Goal: Information Seeking & Learning: Learn about a topic

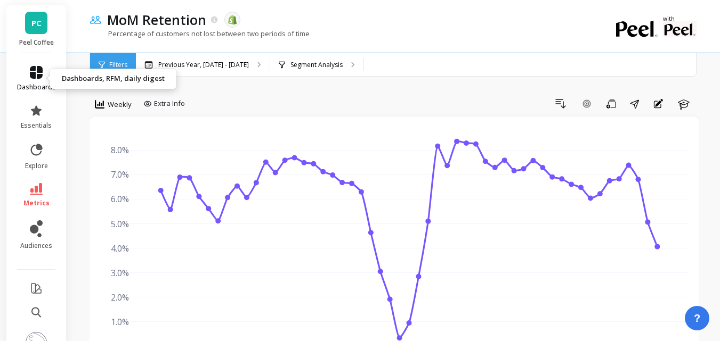
click at [27, 79] on link "dashboards" at bounding box center [36, 79] width 39 height 26
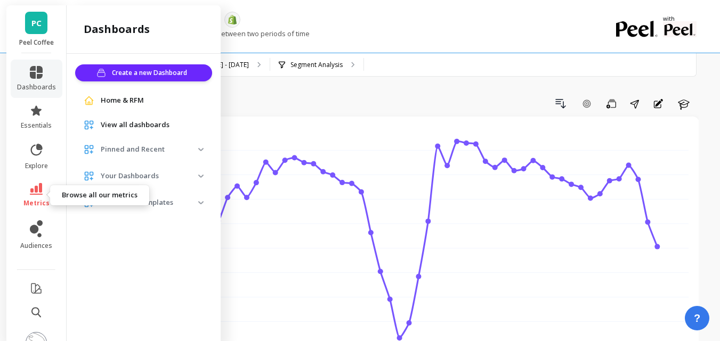
click at [30, 186] on icon at bounding box center [36, 189] width 13 height 12
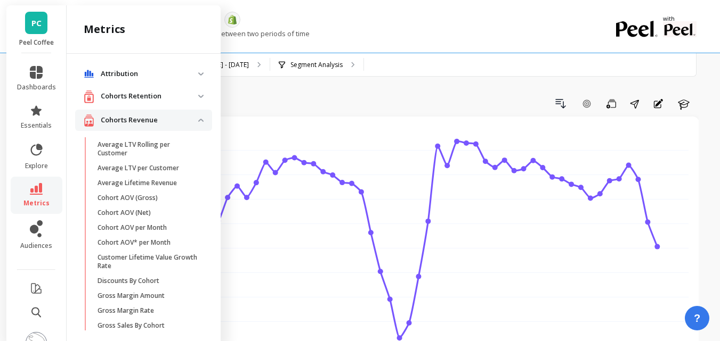
scroll to position [413, 0]
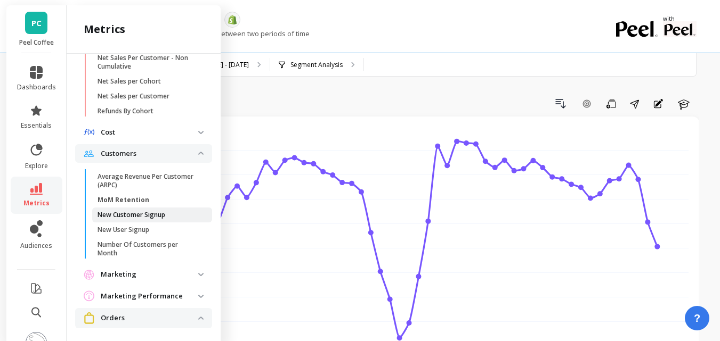
click at [123, 218] on p "New Customer Signup" at bounding box center [131, 215] width 68 height 9
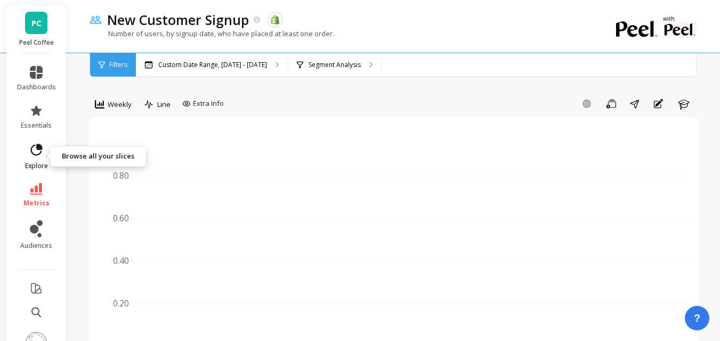
click at [37, 148] on icon at bounding box center [39, 147] width 5 height 5
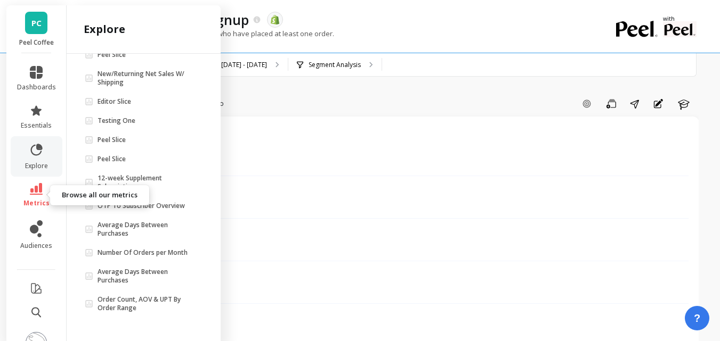
click at [32, 196] on link "metrics" at bounding box center [36, 195] width 39 height 25
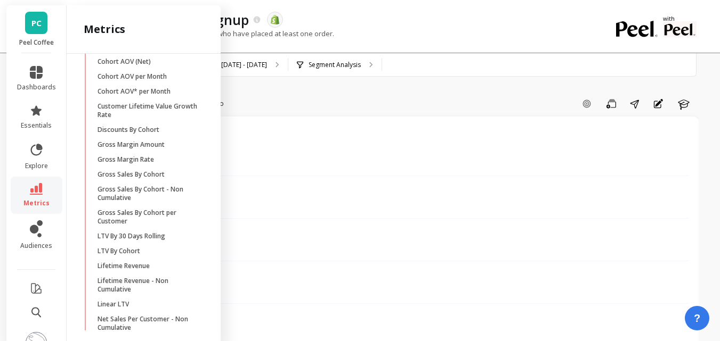
scroll to position [413, 0]
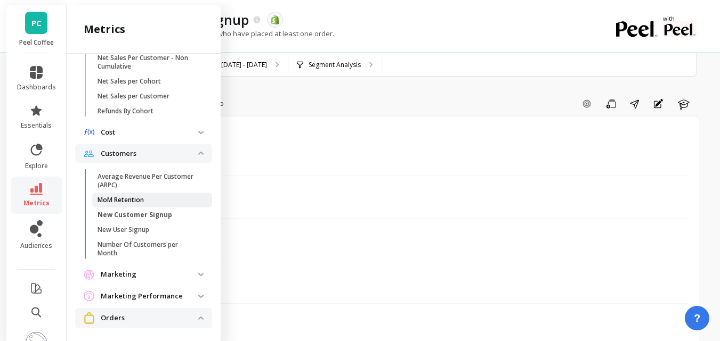
click at [132, 202] on p "MoM Retention" at bounding box center [120, 200] width 46 height 9
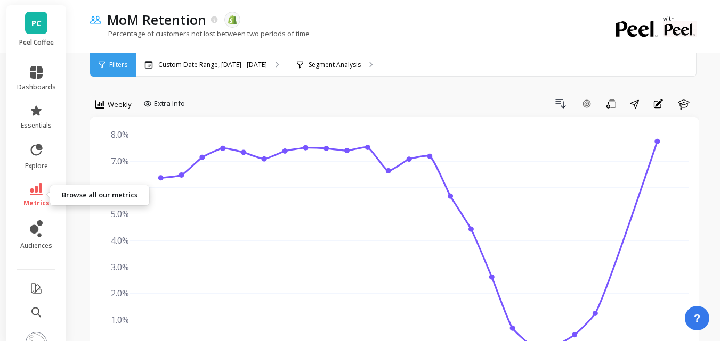
click at [30, 193] on icon at bounding box center [36, 189] width 13 height 12
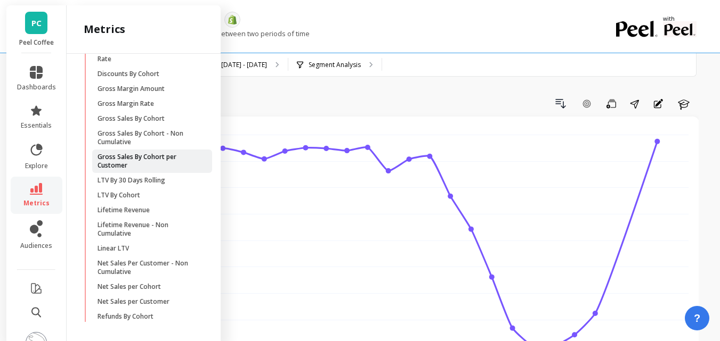
scroll to position [200, 0]
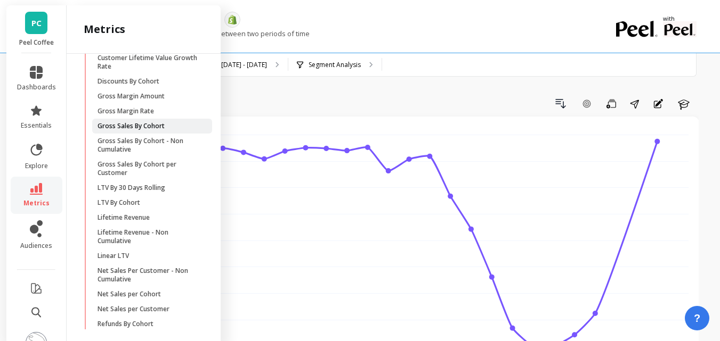
click at [138, 128] on p "Gross Sales By Cohort" at bounding box center [130, 126] width 67 height 9
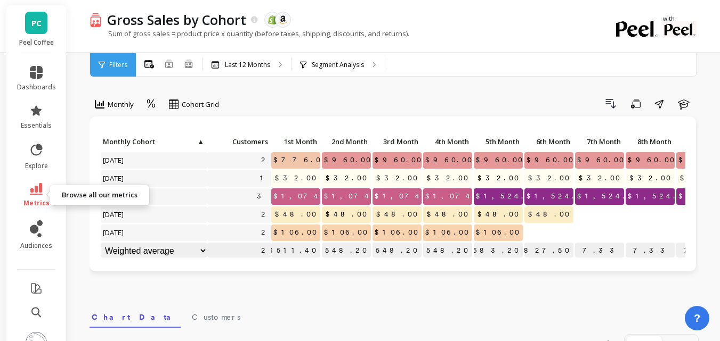
click at [31, 192] on icon at bounding box center [36, 189] width 13 height 12
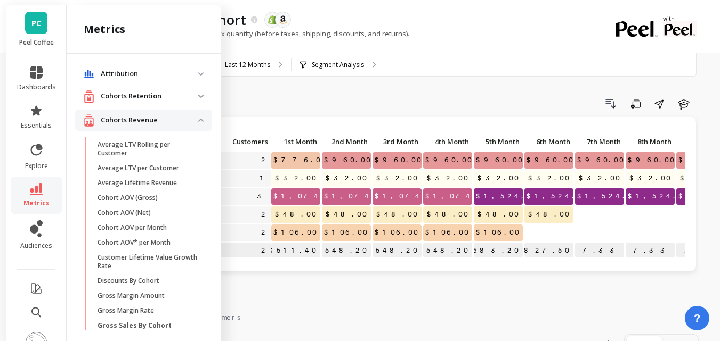
click at [185, 73] on p "Attribution" at bounding box center [149, 74] width 97 height 11
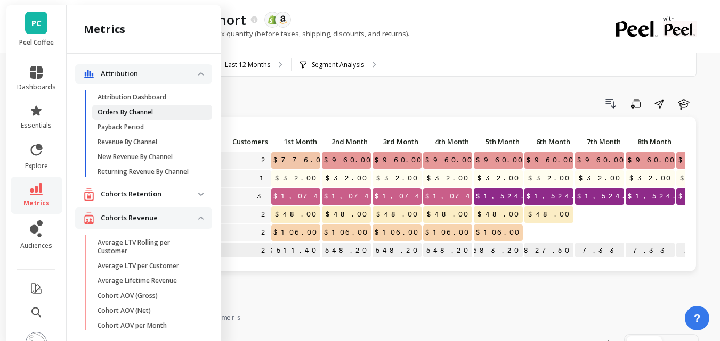
click at [147, 107] on link "Orders By Channel" at bounding box center [152, 112] width 120 height 15
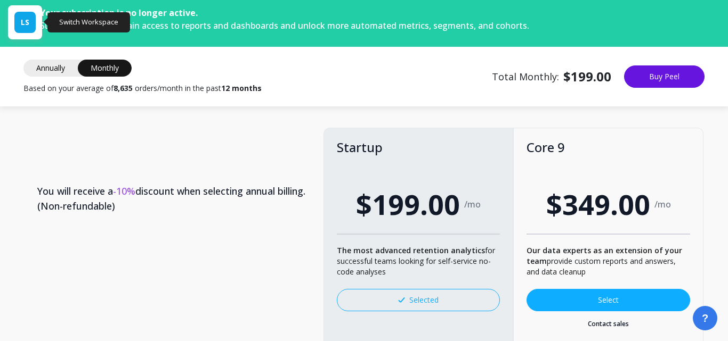
click at [21, 25] on span "LS" at bounding box center [25, 22] width 9 height 11
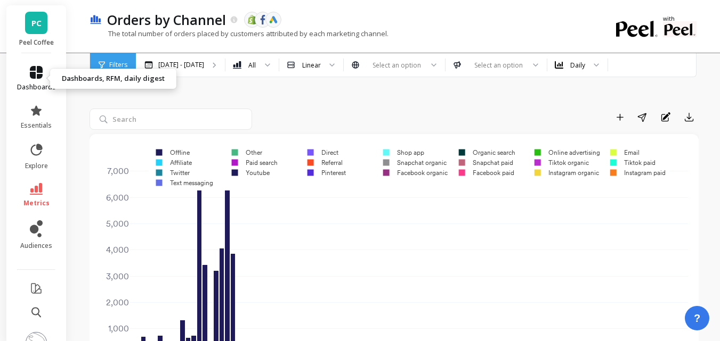
click at [31, 82] on link "dashboards" at bounding box center [36, 79] width 39 height 26
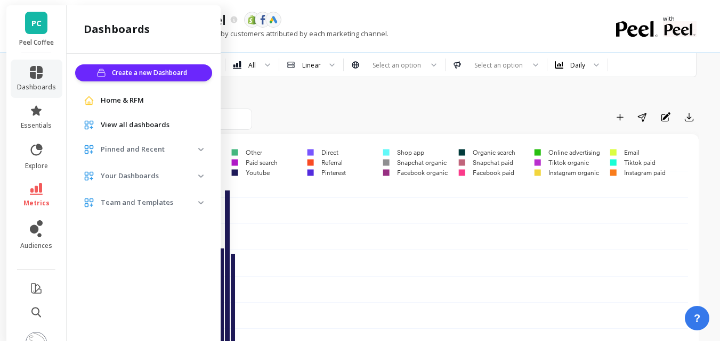
click at [163, 146] on p "Pinned and Recent" at bounding box center [149, 149] width 97 height 11
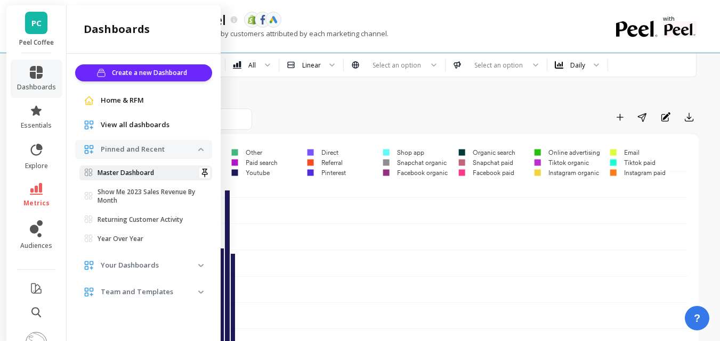
click at [163, 167] on link "Master Dashboard" at bounding box center [145, 173] width 133 height 15
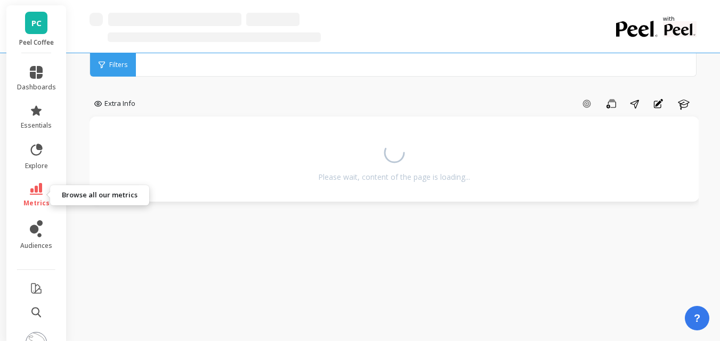
click at [30, 185] on icon at bounding box center [36, 189] width 13 height 12
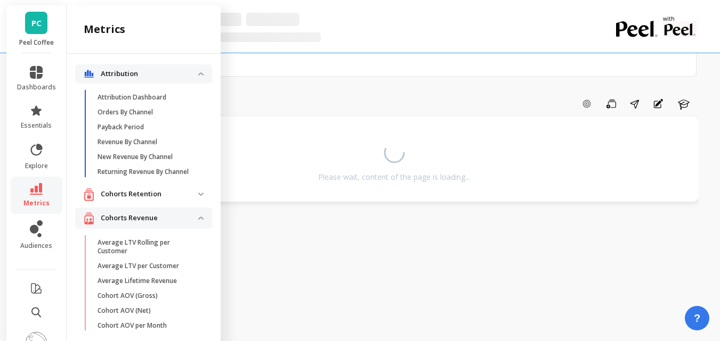
click at [413, 89] on div "Extra Info Add Goal Save Share Annotations Learn Please wait, content of the pa…" at bounding box center [393, 191] width 609 height 296
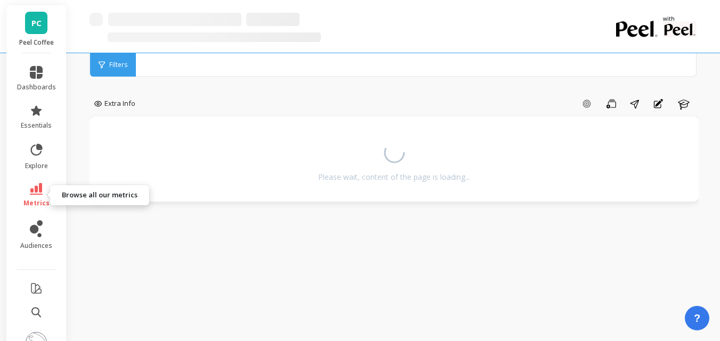
click at [38, 189] on icon at bounding box center [36, 189] width 13 height 12
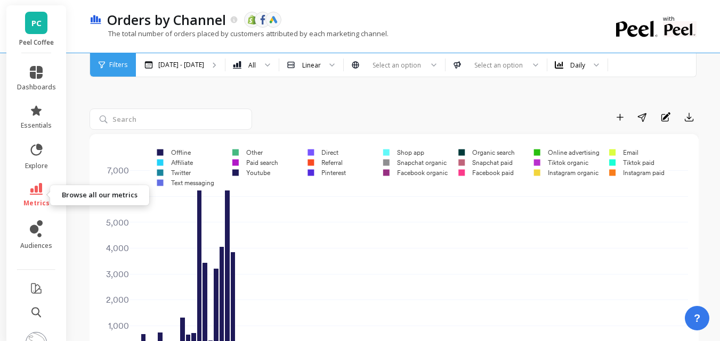
click at [33, 194] on icon at bounding box center [36, 189] width 13 height 12
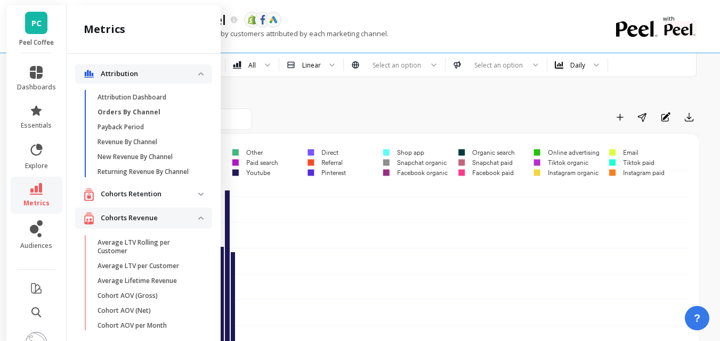
click at [198, 196] on img at bounding box center [200, 194] width 5 height 3
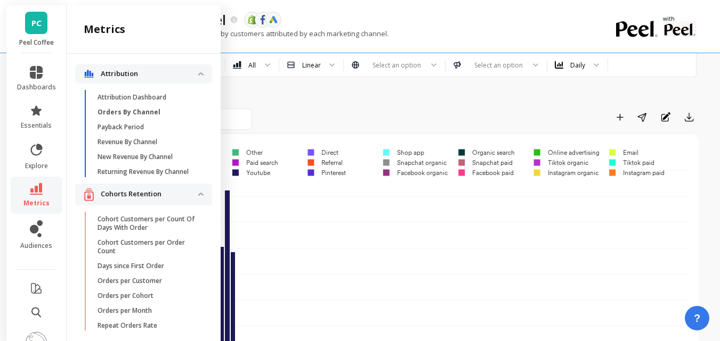
click at [196, 202] on retention "Cohorts Retention" at bounding box center [143, 195] width 137 height 22
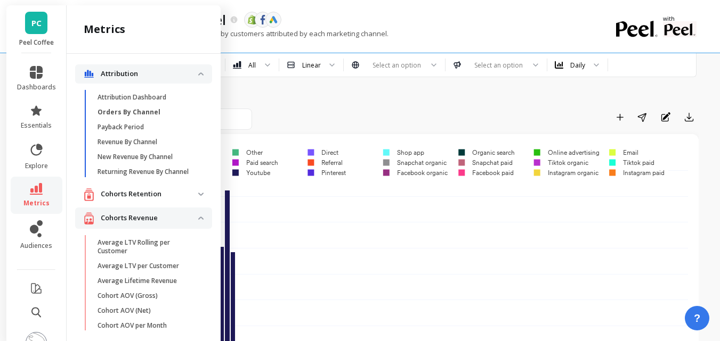
click at [198, 220] on img at bounding box center [200, 218] width 5 height 3
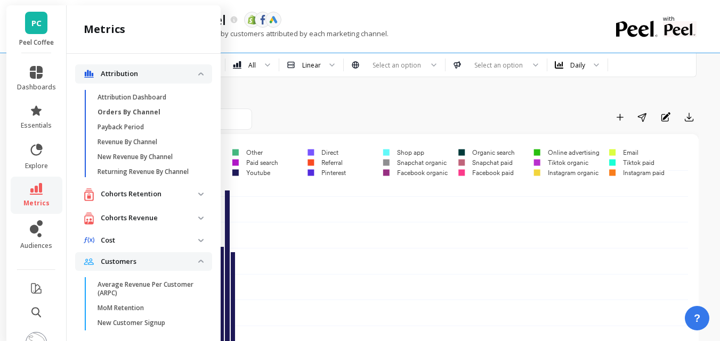
click at [194, 71] on span "Attribution" at bounding box center [143, 73] width 137 height 19
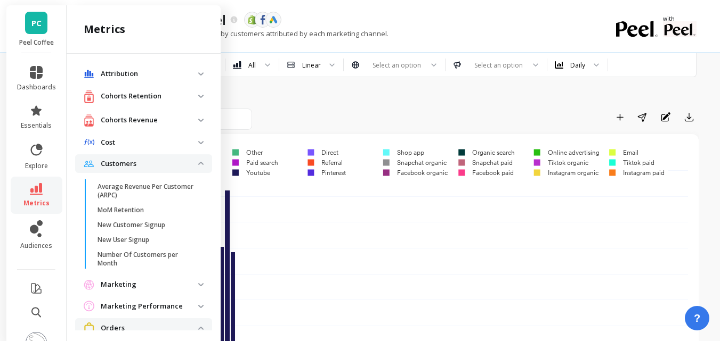
click at [191, 146] on span "Cost" at bounding box center [143, 142] width 137 height 19
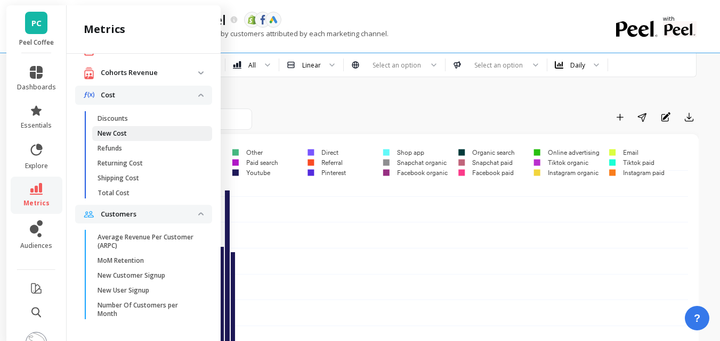
scroll to position [107, 0]
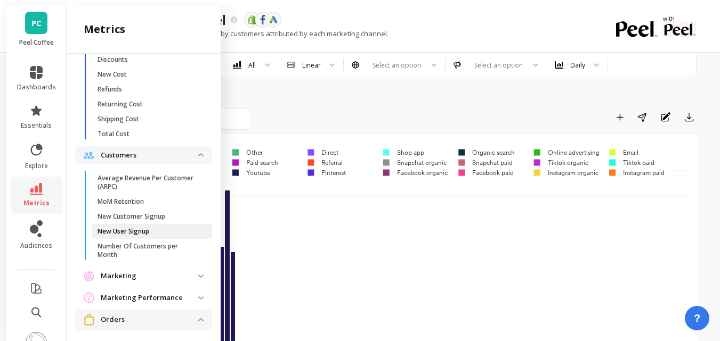
click at [157, 227] on link "New User Signup" at bounding box center [152, 231] width 120 height 15
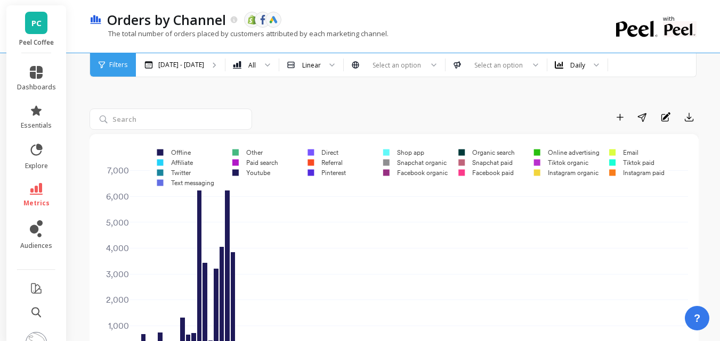
scroll to position [0, 0]
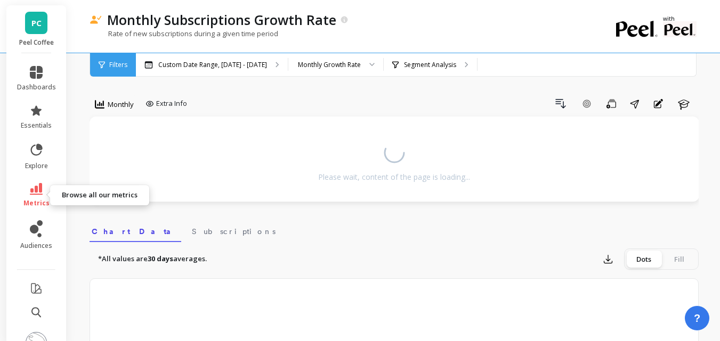
click at [35, 184] on icon at bounding box center [36, 189] width 13 height 12
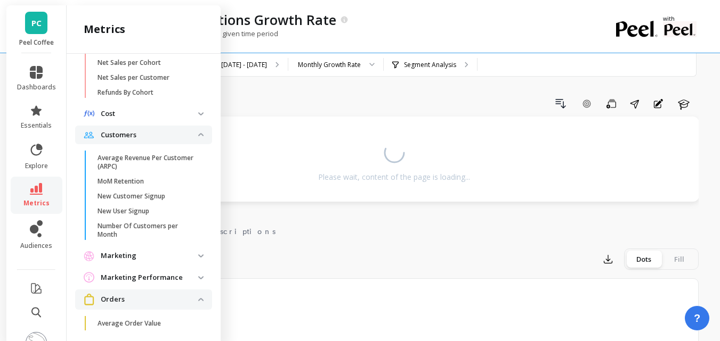
scroll to position [533, 0]
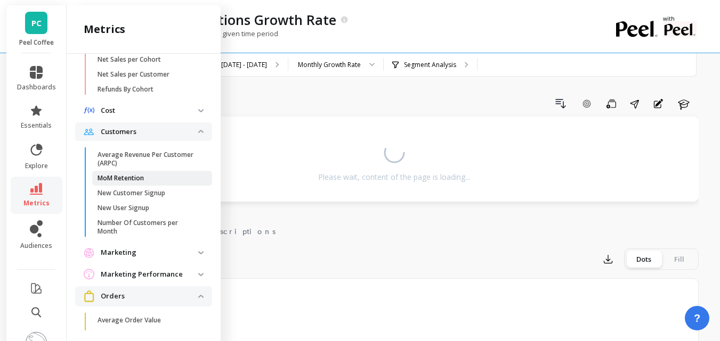
click at [166, 183] on span "MoM Retention" at bounding box center [148, 178] width 102 height 9
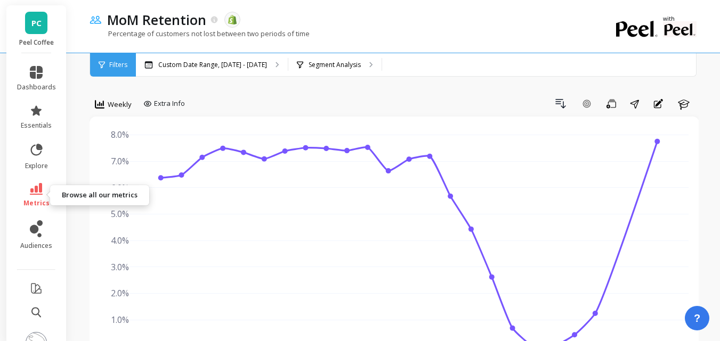
click at [30, 186] on icon at bounding box center [36, 189] width 13 height 12
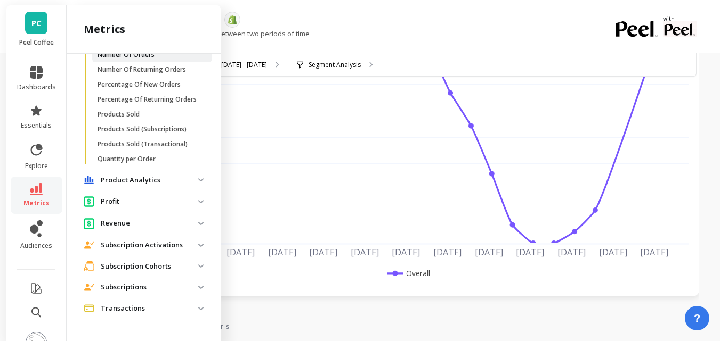
scroll to position [107, 0]
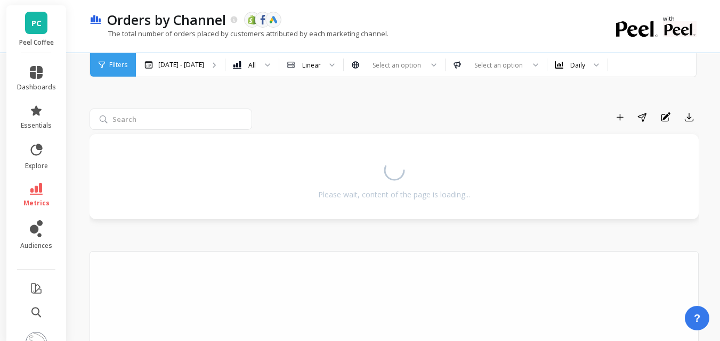
click at [30, 190] on icon at bounding box center [36, 189] width 13 height 12
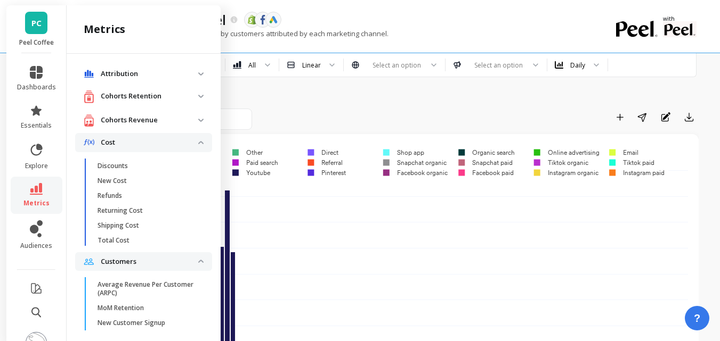
click at [190, 144] on p "Cost" at bounding box center [149, 142] width 97 height 11
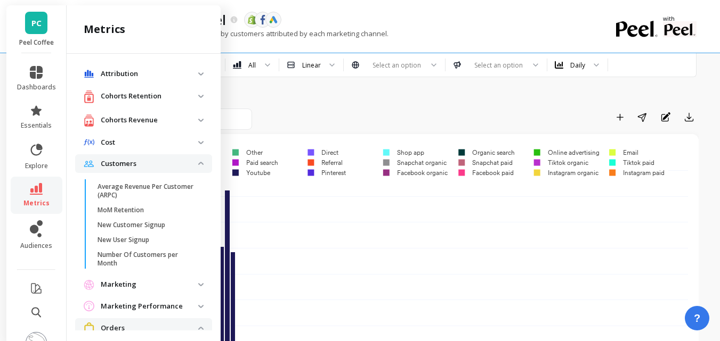
click at [198, 164] on img at bounding box center [200, 163] width 5 height 3
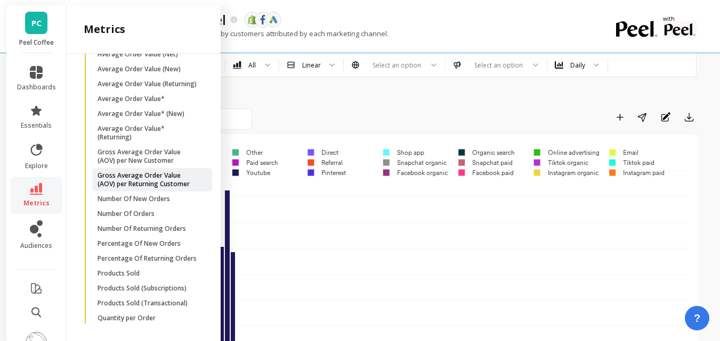
scroll to position [107, 0]
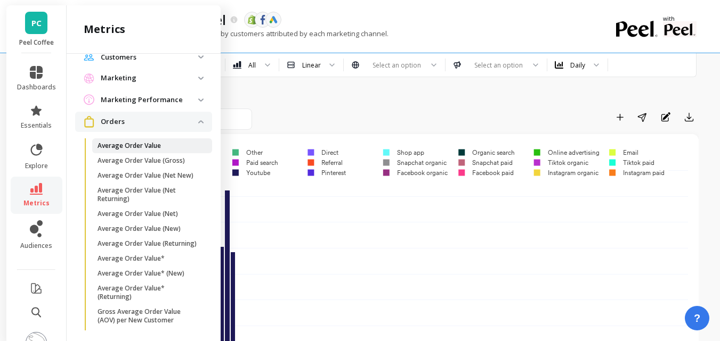
click at [151, 144] on p "Average Order Value" at bounding box center [128, 146] width 63 height 9
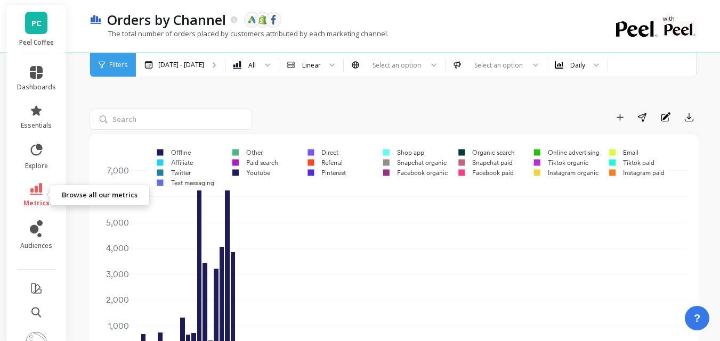
click at [30, 194] on icon at bounding box center [36, 189] width 13 height 12
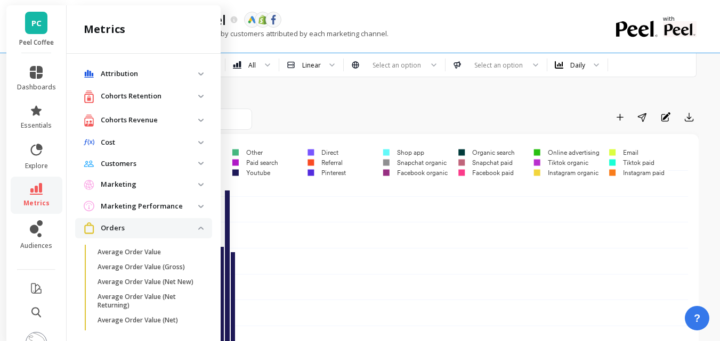
scroll to position [107, 0]
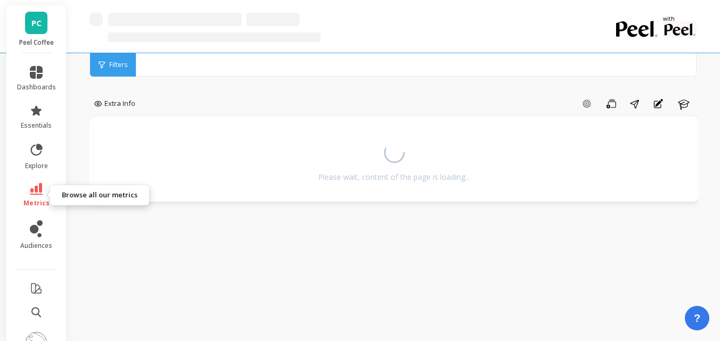
click at [30, 192] on icon at bounding box center [36, 189] width 13 height 12
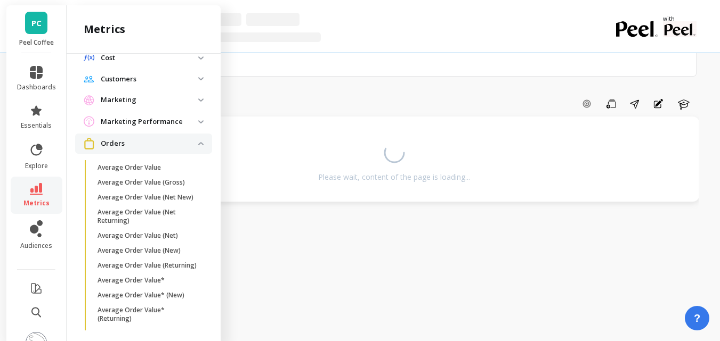
scroll to position [25, 0]
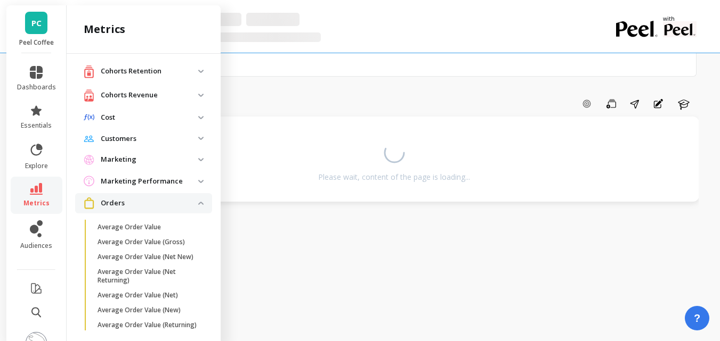
click at [198, 161] on img at bounding box center [200, 159] width 5 height 3
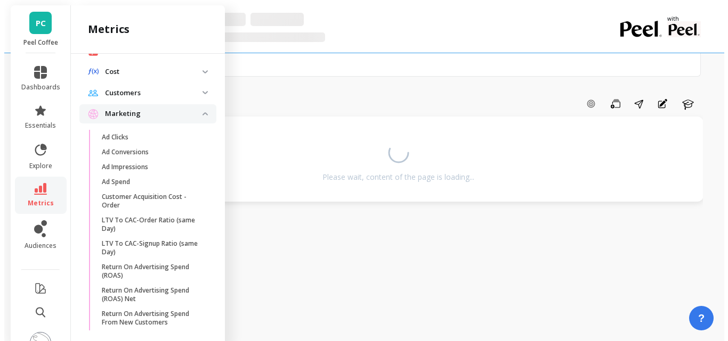
scroll to position [132, 0]
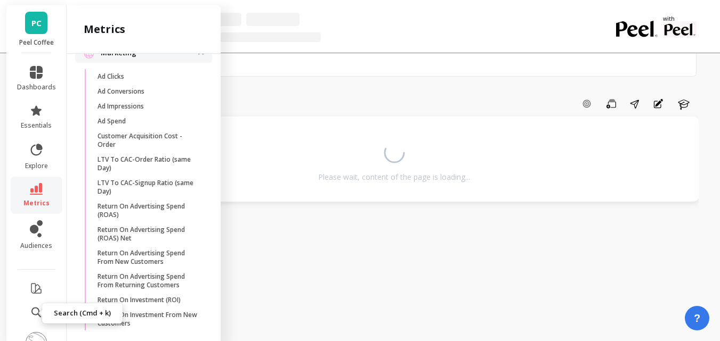
click at [31, 312] on icon at bounding box center [36, 312] width 10 height 11
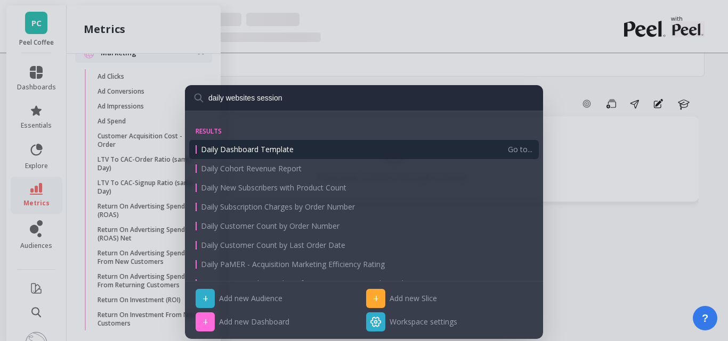
scroll to position [0, 0]
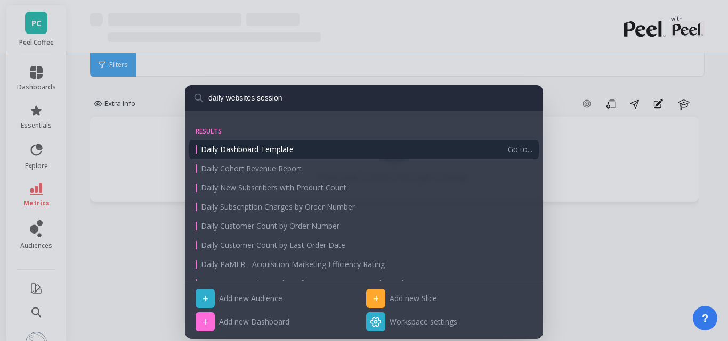
drag, startPoint x: 296, startPoint y: 100, endPoint x: 207, endPoint y: 99, distance: 88.4
click at [207, 99] on input "daily websites session" at bounding box center [364, 98] width 358 height 26
click at [268, 100] on input "daily websites session" at bounding box center [364, 98] width 358 height 26
drag, startPoint x: 251, startPoint y: 100, endPoint x: 206, endPoint y: 98, distance: 45.9
click at [206, 98] on input "daily websites session" at bounding box center [364, 98] width 358 height 26
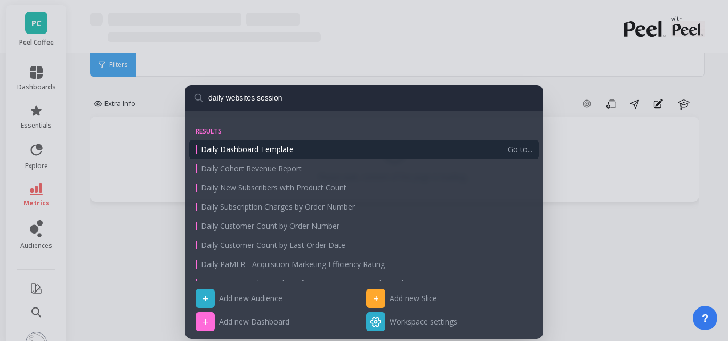
paste input "Daily website sessions"
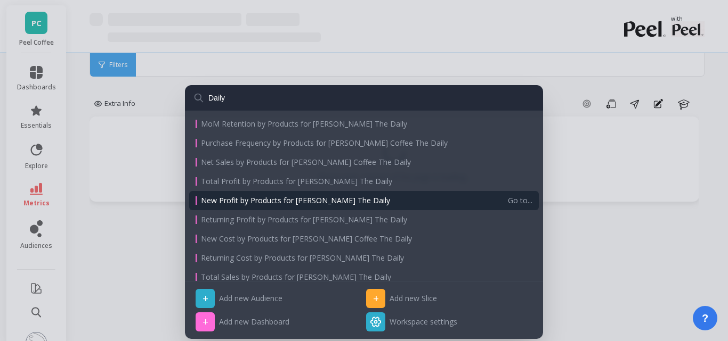
scroll to position [53, 0]
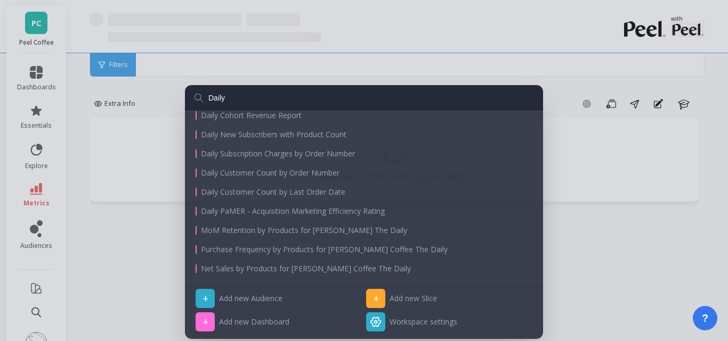
type input "Daily"
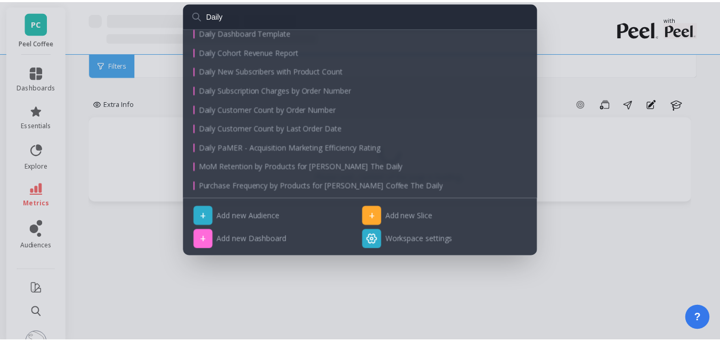
scroll to position [0, 0]
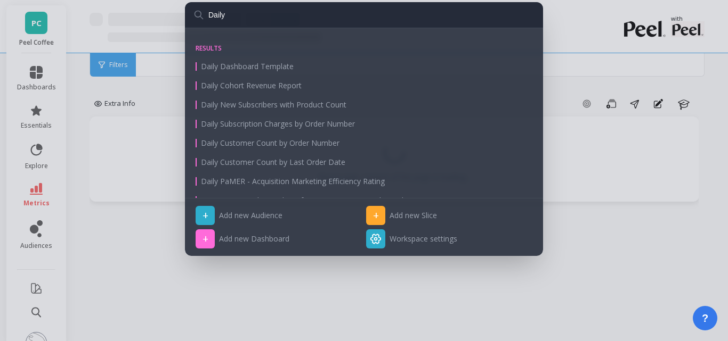
click at [454, 308] on div "Daily results Daily Dashboard Template Daily Cohort Revenue Report Daily New Su…" at bounding box center [364, 170] width 728 height 341
